Goal: Find specific page/section

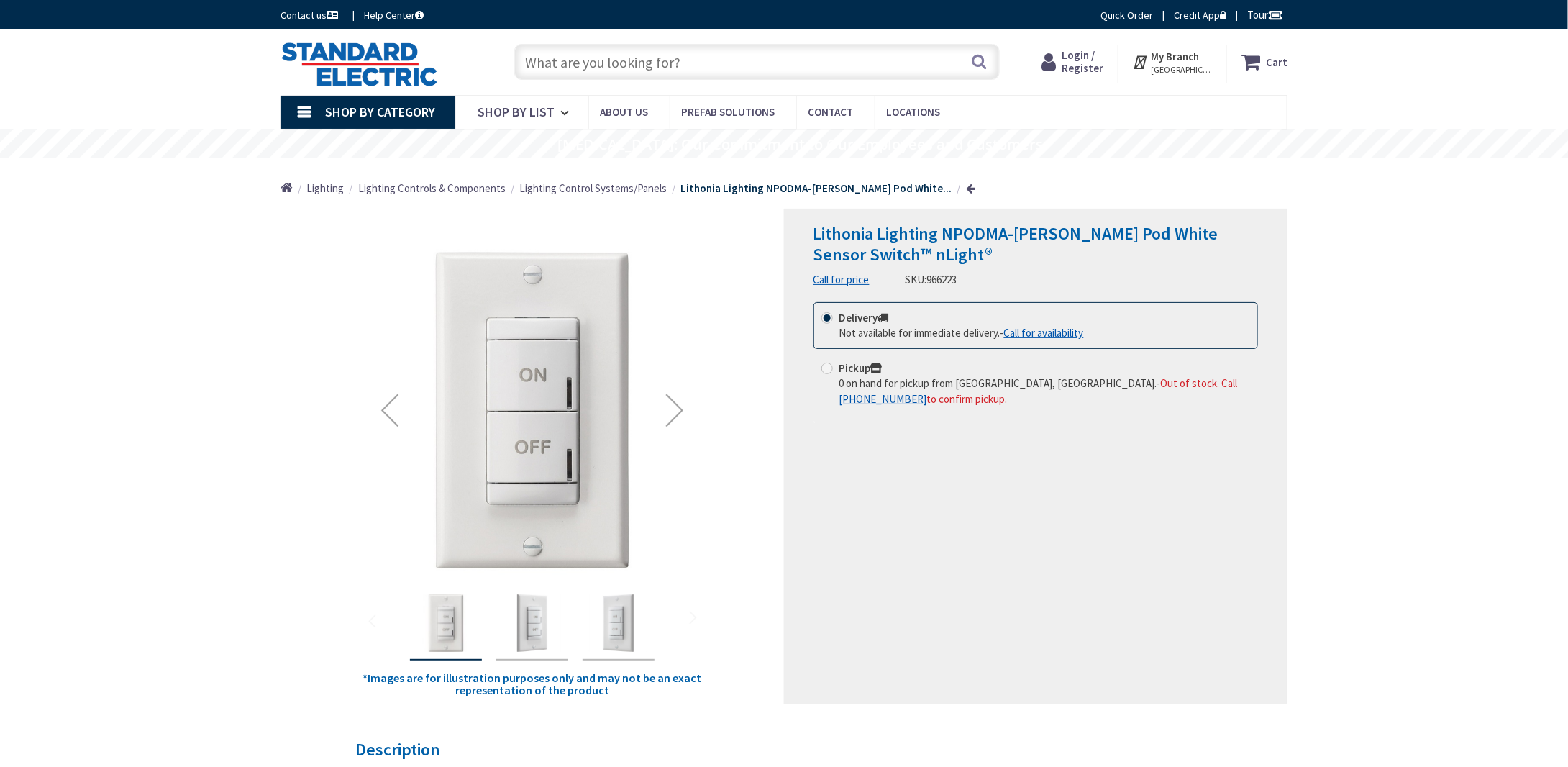
click at [673, 418] on div "Next" at bounding box center [675, 410] width 58 height 58
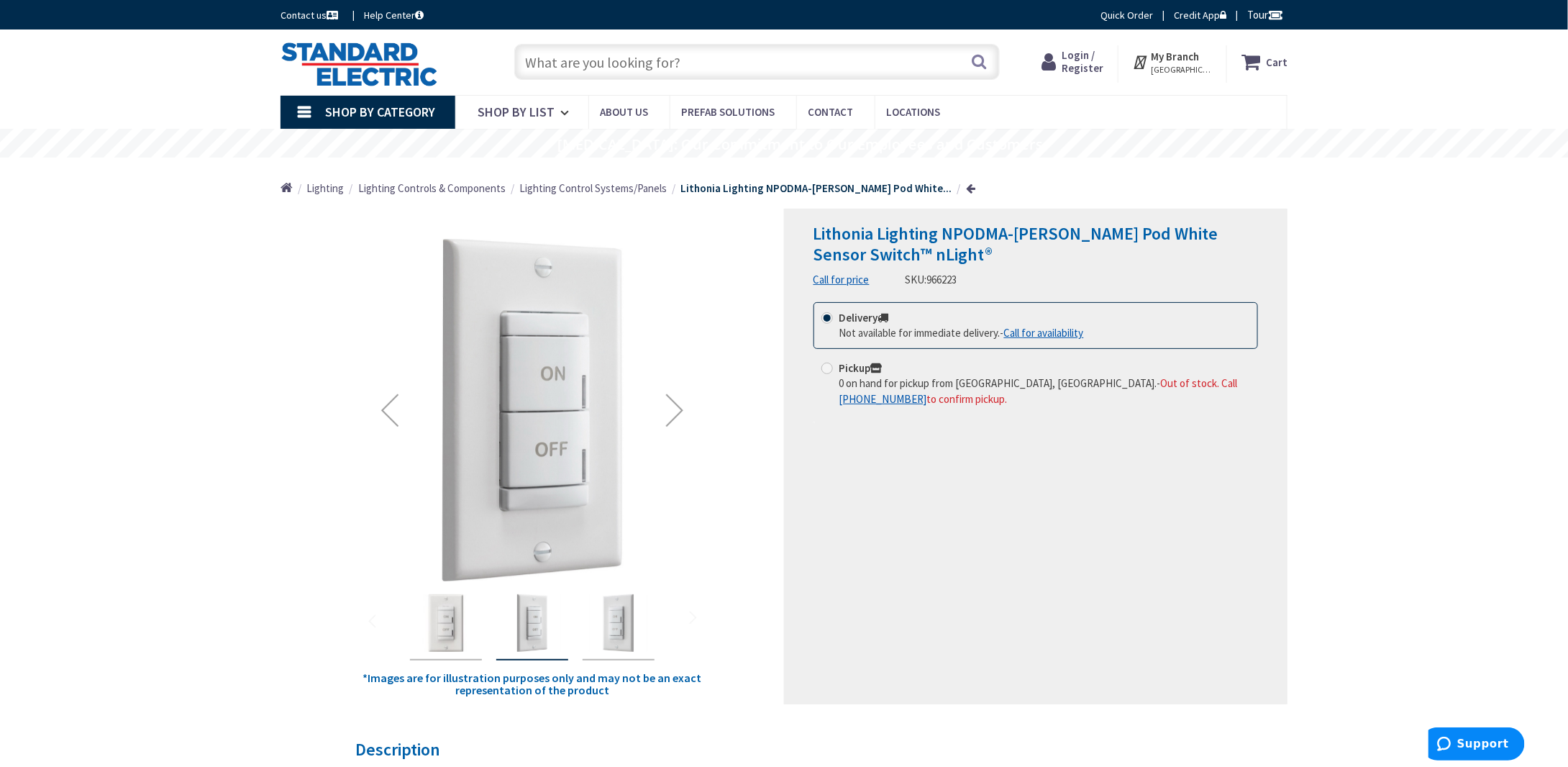
click at [672, 418] on div "Next" at bounding box center [675, 410] width 58 height 58
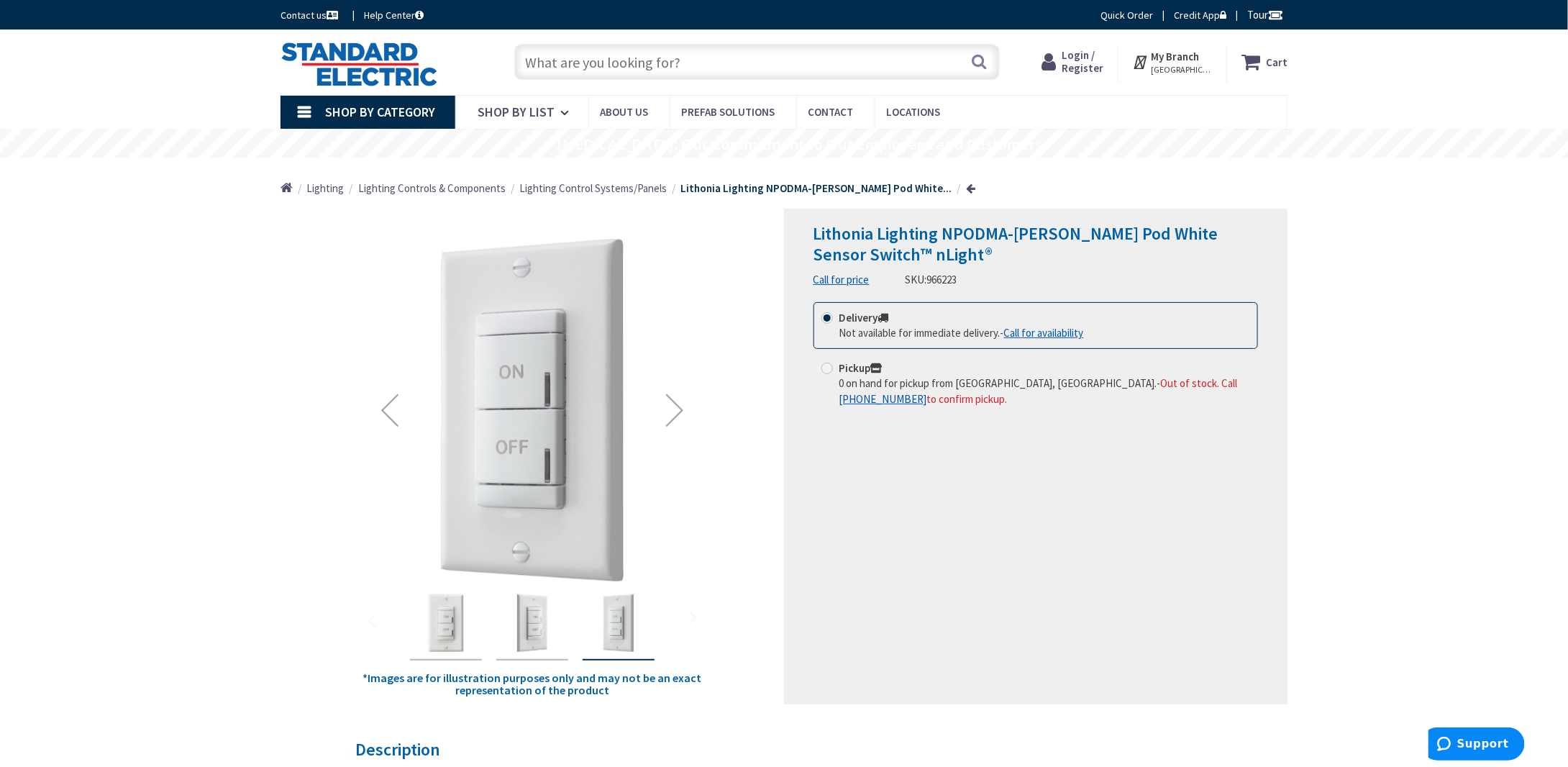
click at [672, 418] on div "Next" at bounding box center [675, 410] width 58 height 58
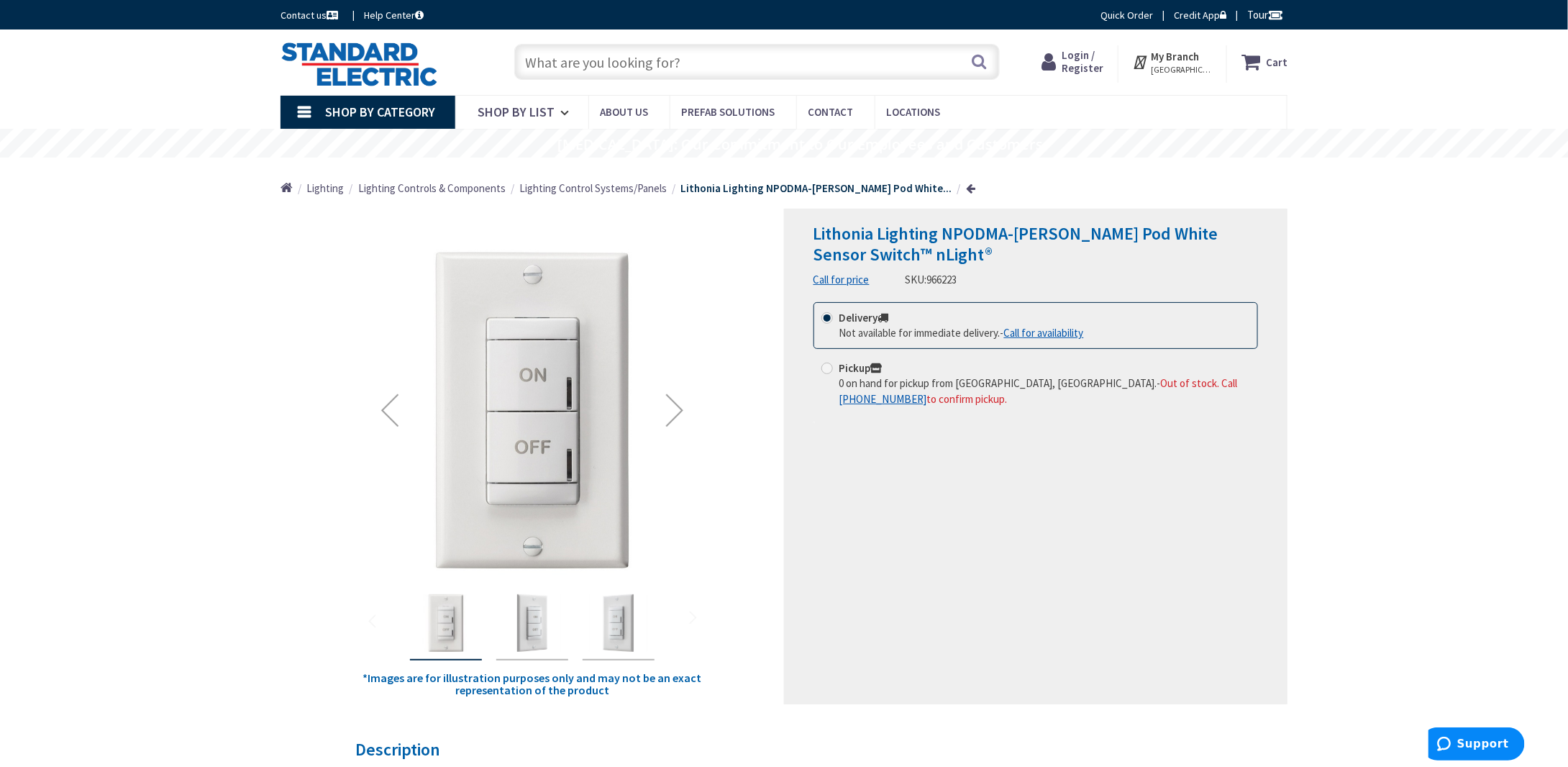
click at [672, 418] on div "Next" at bounding box center [675, 410] width 58 height 58
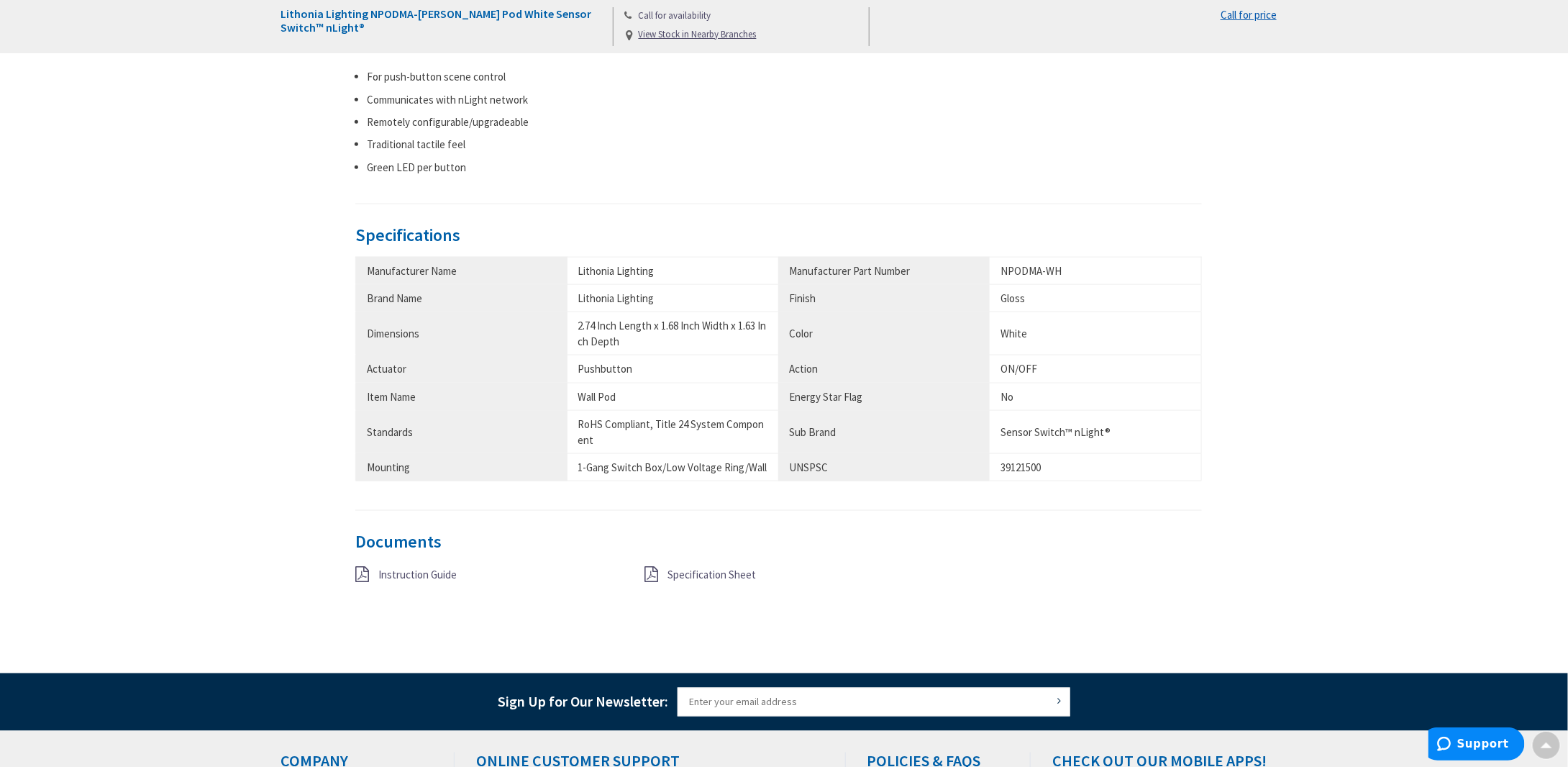
scroll to position [791, 0]
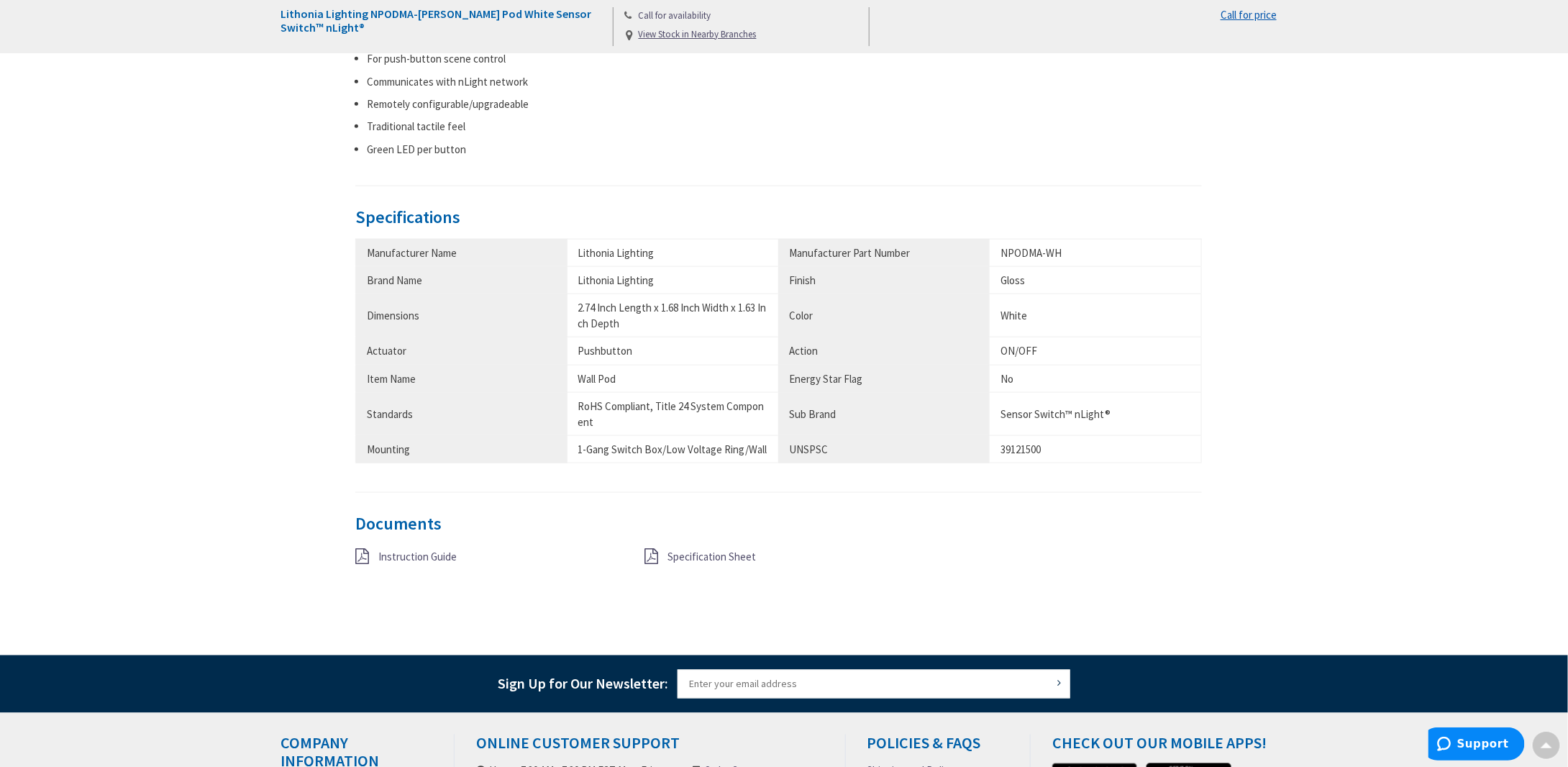
click at [439, 556] on span "Instruction Guide" at bounding box center [418, 556] width 78 height 14
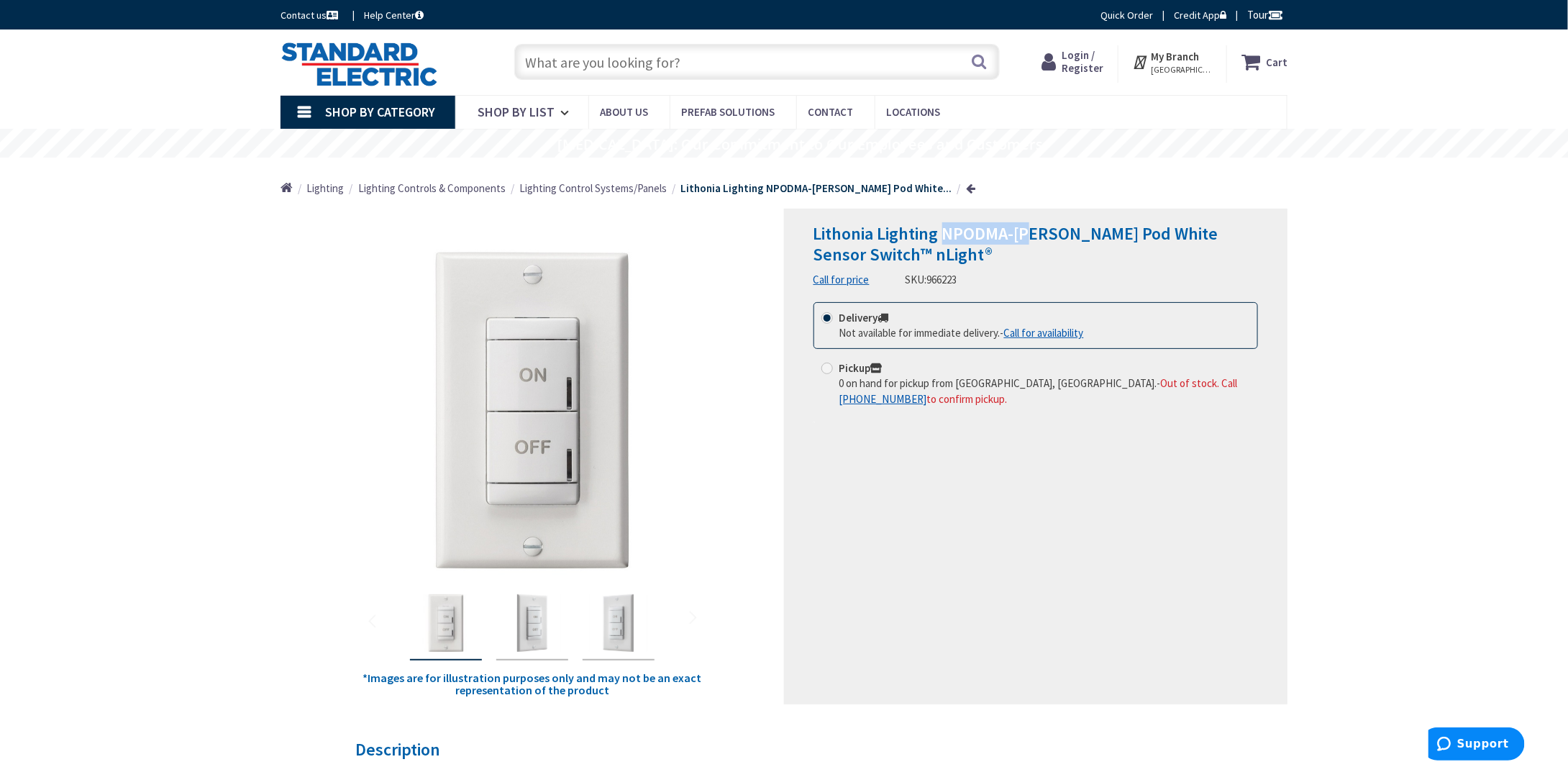
drag, startPoint x: 1037, startPoint y: 233, endPoint x: 943, endPoint y: 229, distance: 94.1
click at [943, 229] on span "Lithonia Lighting NPODMA-[PERSON_NAME] Pod White Sensor Switch™ nLight®" at bounding box center [1016, 243] width 405 height 43
copy span "NPODMA-WH"
click at [645, 59] on input "text" at bounding box center [757, 61] width 486 height 36
paste input "NPODMA-WH"
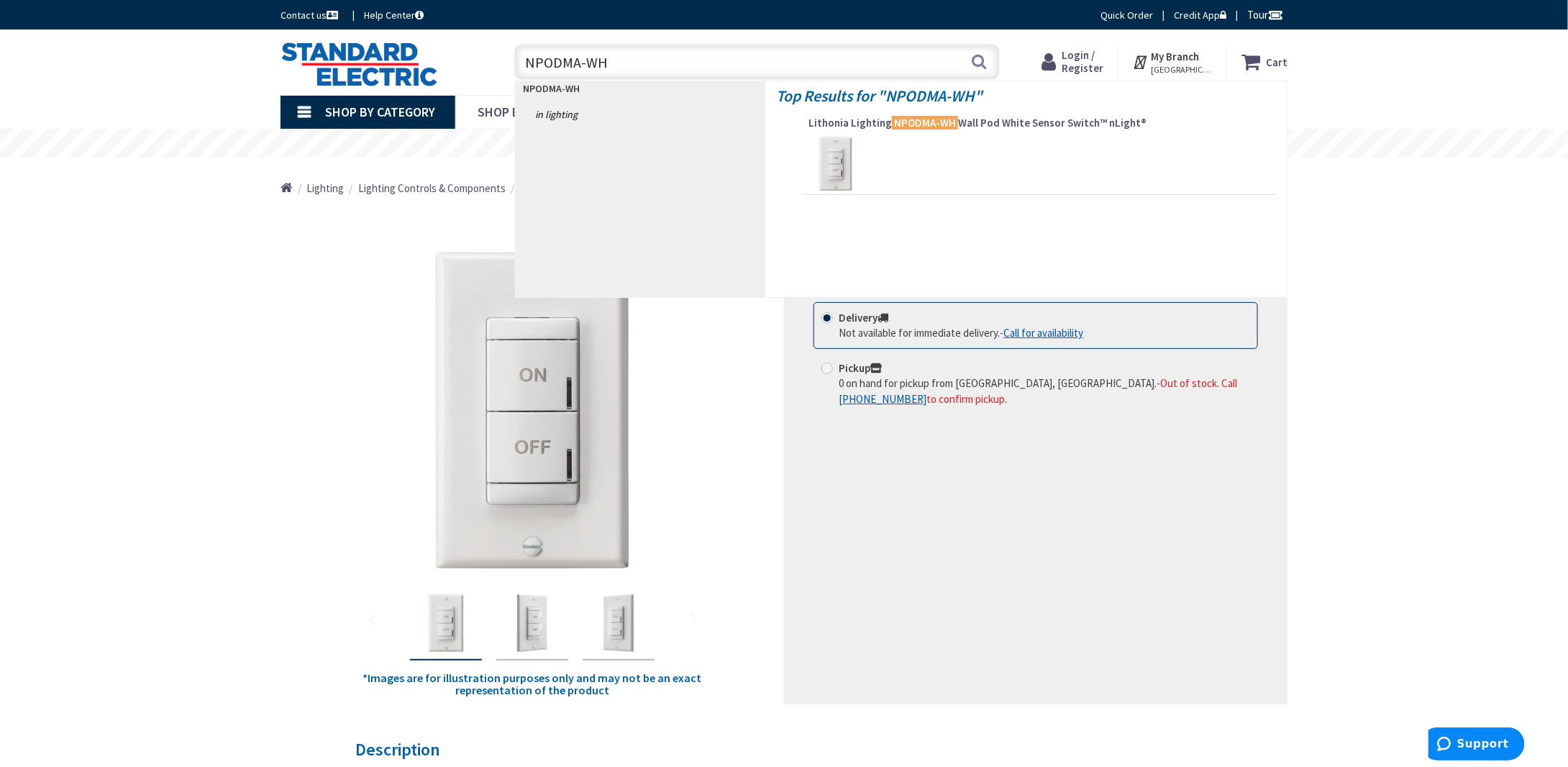
click at [584, 60] on input "NPODMA-WH" at bounding box center [757, 61] width 486 height 36
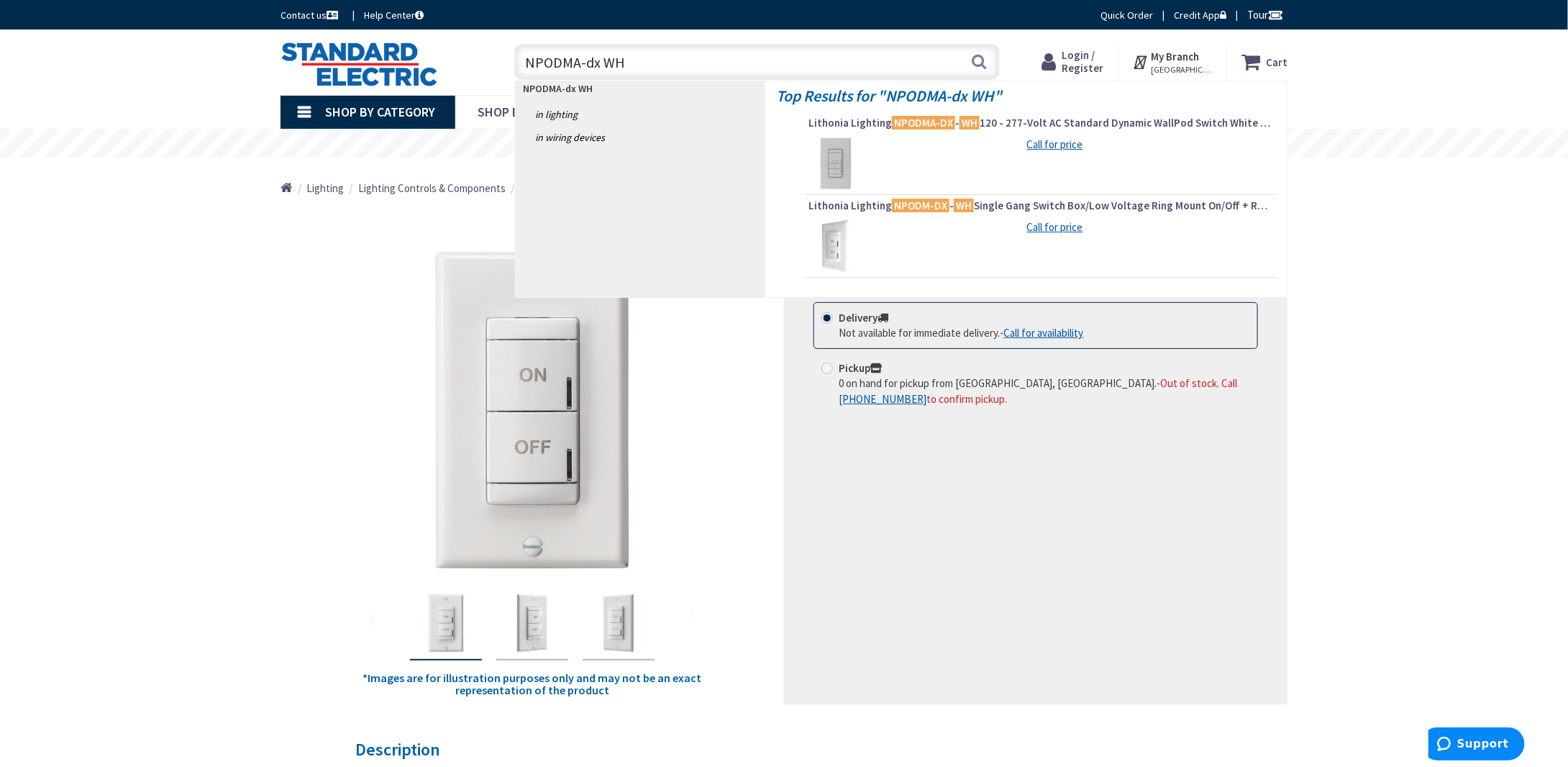
type input "NPODMA-dx WH"
click at [840, 155] on img at bounding box center [836, 163] width 54 height 54
